Goal: Task Accomplishment & Management: Manage account settings

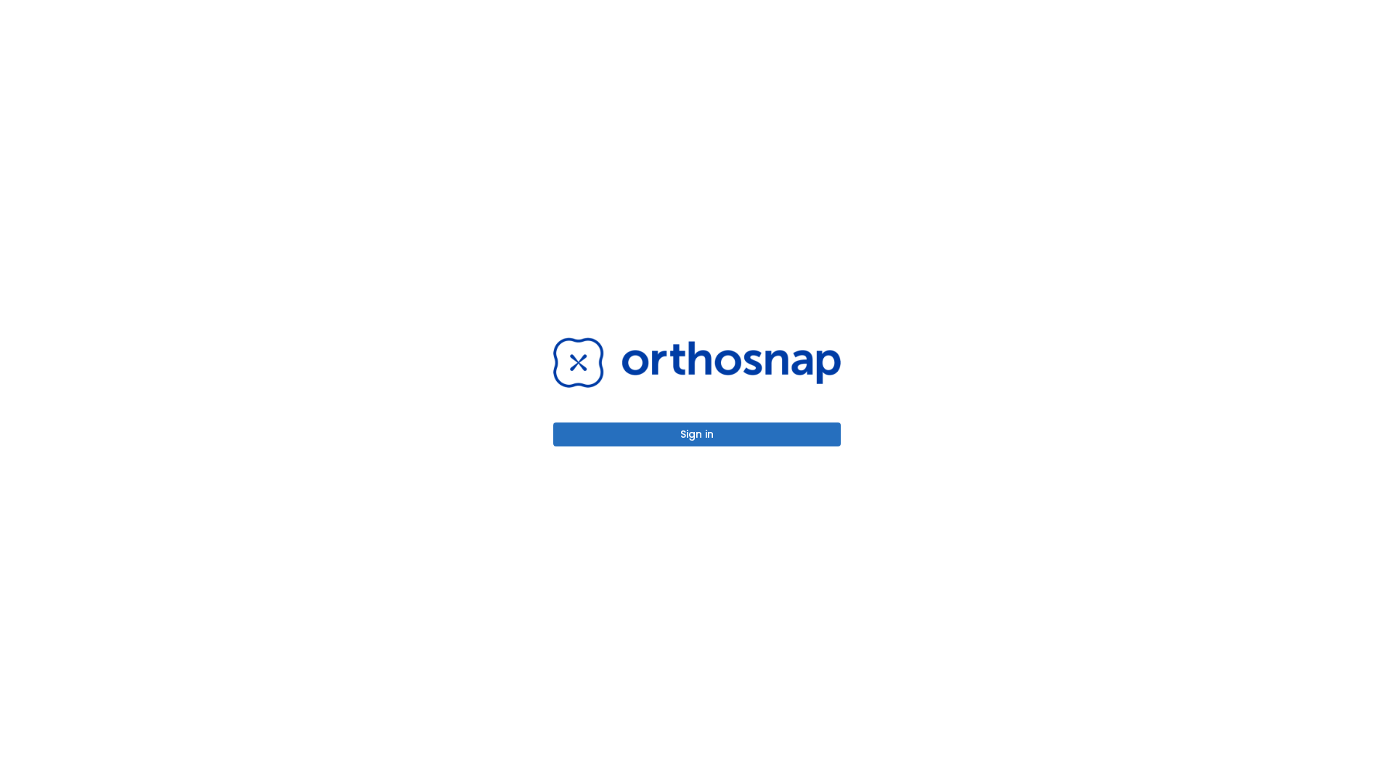
click at [697, 434] on button "Sign in" at bounding box center [696, 435] width 287 height 24
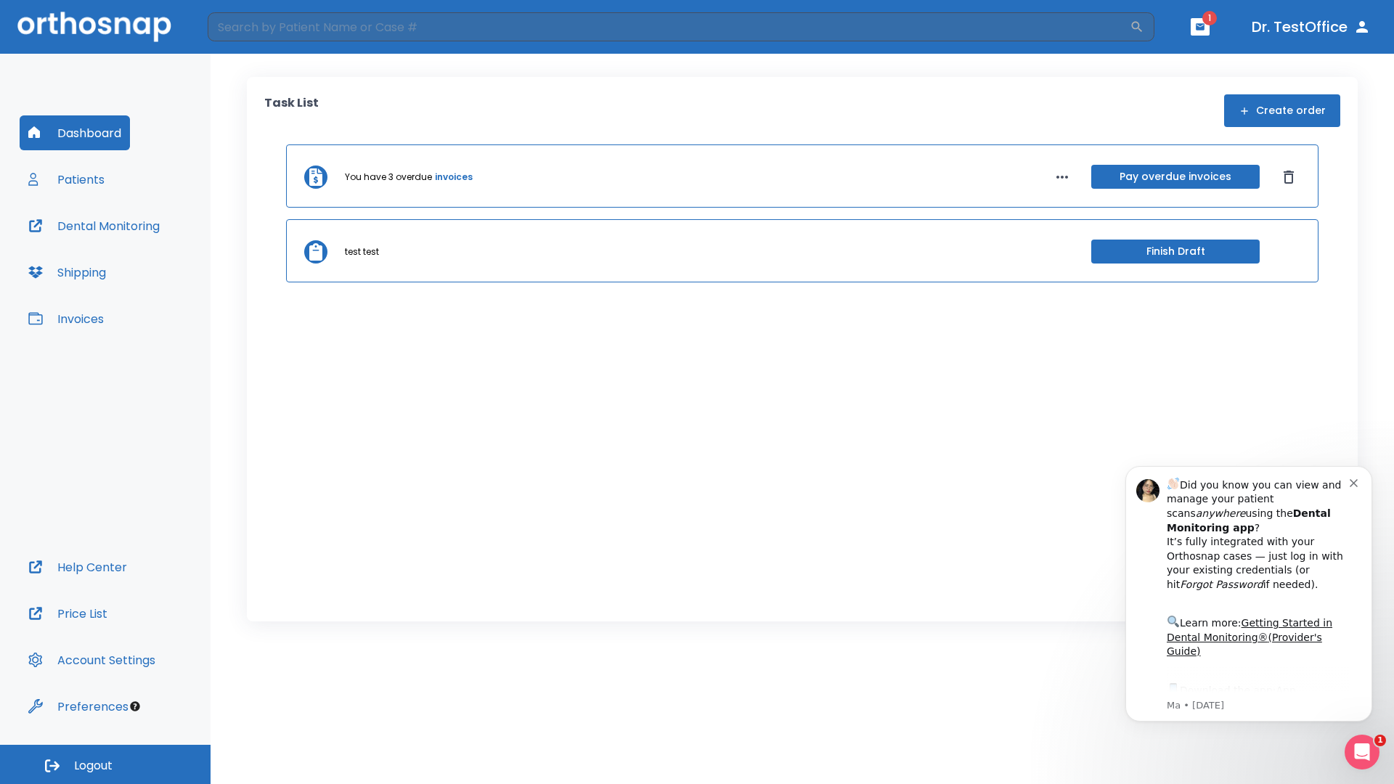
click at [105, 764] on span "Logout" at bounding box center [93, 766] width 38 height 16
